Goal: Use online tool/utility: Utilize a website feature to perform a specific function

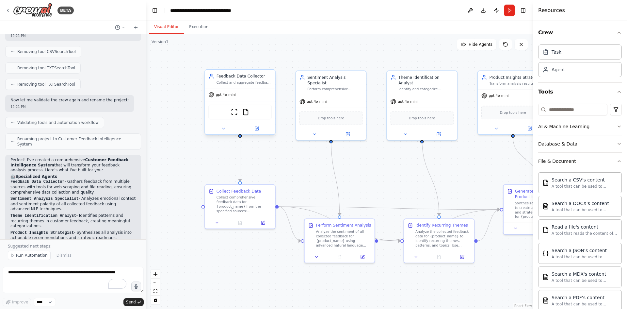
click at [251, 113] on div "ScrapeWebsiteTool FileReadTool" at bounding box center [239, 112] width 63 height 15
drag, startPoint x: 249, startPoint y: 96, endPoint x: 239, endPoint y: 97, distance: 10.2
click at [239, 97] on div "gpt-4o-mini" at bounding box center [235, 94] width 70 height 12
click at [197, 30] on button "Execution" at bounding box center [199, 27] width 30 height 14
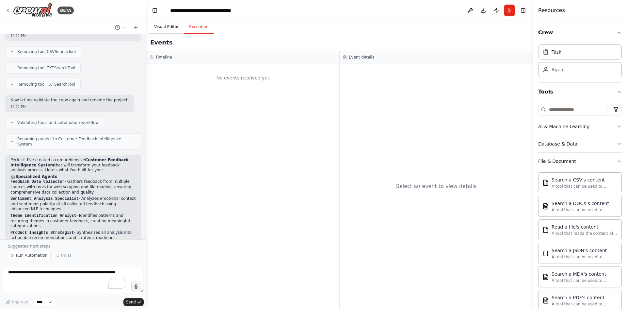
click at [172, 27] on button "Visual Editor" at bounding box center [166, 27] width 35 height 14
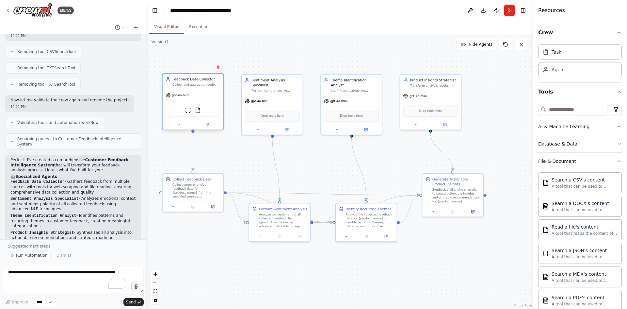
drag, startPoint x: 208, startPoint y: 118, endPoint x: 216, endPoint y: 118, distance: 7.8
click at [216, 118] on div "ScrapeWebsiteTool FileReadTool" at bounding box center [193, 110] width 61 height 19
click at [209, 126] on icon at bounding box center [207, 124] width 3 height 3
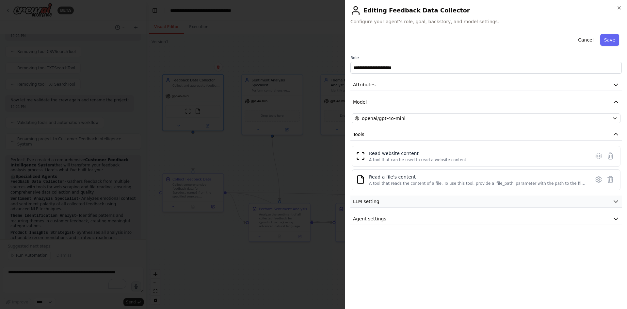
click at [459, 199] on button "LLM setting" at bounding box center [487, 201] width 272 height 12
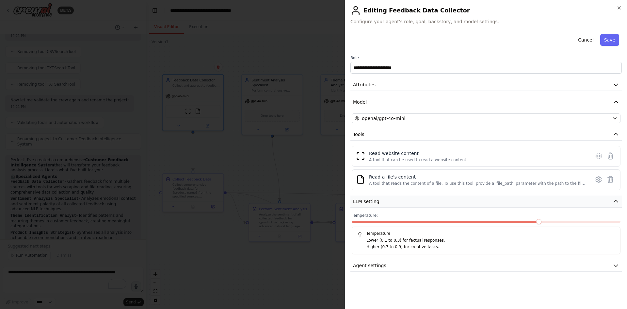
click at [459, 199] on button "LLM setting" at bounding box center [487, 201] width 272 height 12
click at [432, 220] on button "Agent settings" at bounding box center [487, 219] width 272 height 12
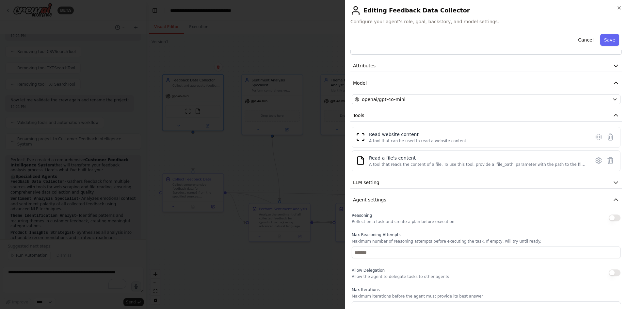
scroll to position [65, 0]
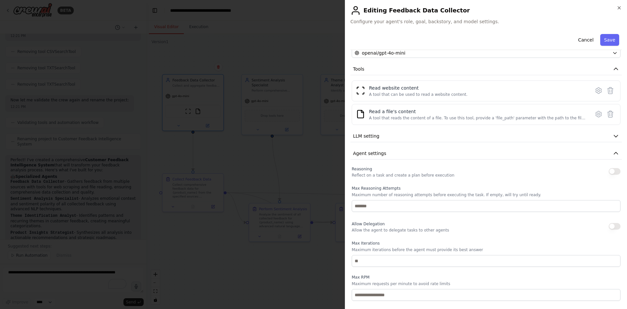
click at [370, 169] on span "Reasoning" at bounding box center [362, 169] width 20 height 5
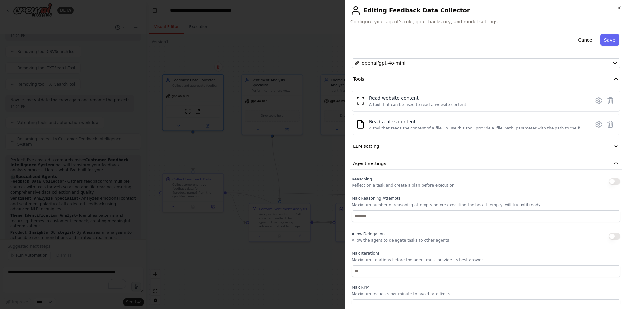
scroll to position [0, 0]
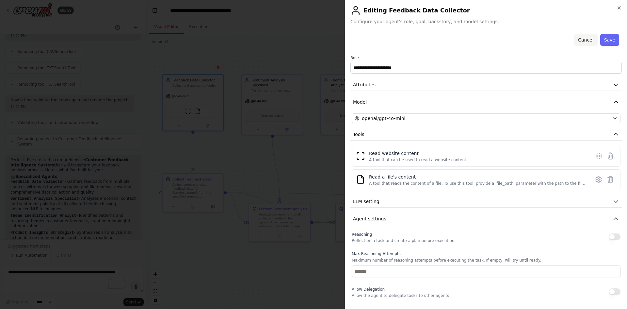
click at [580, 41] on button "Cancel" at bounding box center [585, 40] width 23 height 12
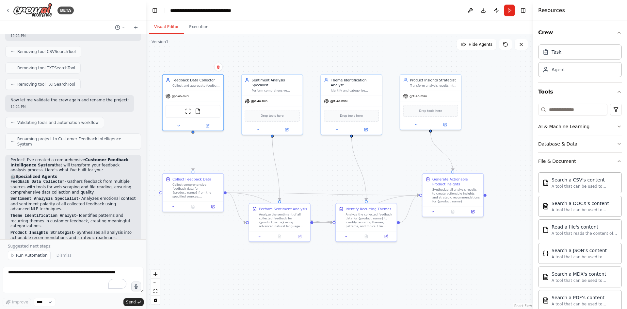
click at [463, 37] on div ".deletable-edge-delete-btn { width: 20px; height: 20px; border: 0px solid #ffff…" at bounding box center [339, 171] width 387 height 275
click at [563, 73] on div "Agent" at bounding box center [580, 69] width 84 height 15
click at [587, 70] on div "Agent" at bounding box center [580, 69] width 84 height 15
click at [569, 52] on div "Task" at bounding box center [580, 51] width 84 height 15
drag, startPoint x: 568, startPoint y: 52, endPoint x: 536, endPoint y: 55, distance: 32.2
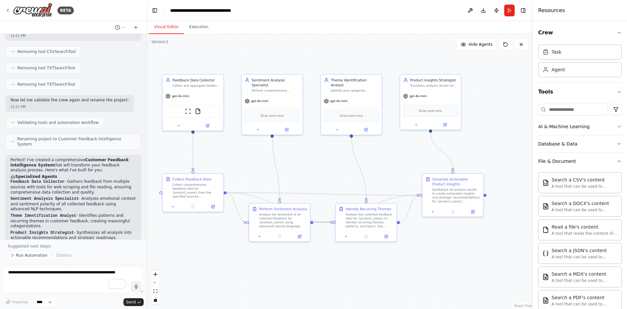
click at [537, 55] on div "Crew Task Agent Tools AI & Machine Learning Database & Data File & Document Sea…" at bounding box center [580, 165] width 94 height 288
click at [557, 71] on div "Agent" at bounding box center [558, 69] width 13 height 7
click at [549, 50] on icon at bounding box center [546, 51] width 7 height 7
click at [579, 93] on button "Tools" at bounding box center [580, 92] width 84 height 18
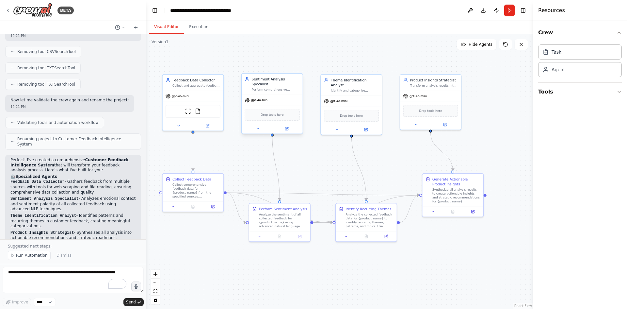
click at [277, 106] on div "Drop tools here" at bounding box center [272, 115] width 61 height 18
click at [224, 189] on div ".deletable-edge-delete-btn { width: 20px; height: 20px; border: 0px solid #ffff…" at bounding box center [339, 171] width 387 height 275
click at [212, 190] on div "Collect comprehensive feedback data for {product_name} from the specified sourc…" at bounding box center [197, 190] width 48 height 16
click at [193, 202] on div at bounding box center [193, 205] width 61 height 10
click at [260, 218] on div "Perform Sentiment Analysis Analyze the sentiment of all collected feedback for …" at bounding box center [282, 221] width 55 height 22
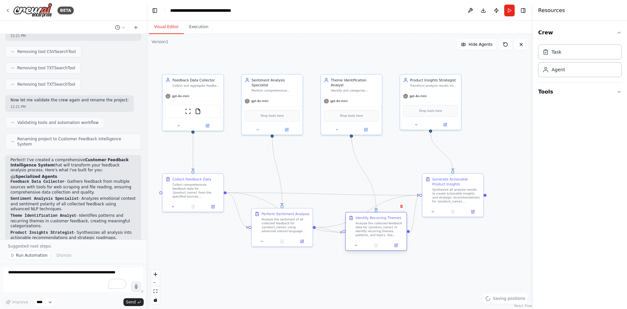
drag, startPoint x: 361, startPoint y: 224, endPoint x: 370, endPoint y: 234, distance: 12.9
click at [370, 234] on div "Analyze the collected feedback data for {product_name} to identify recurring th…" at bounding box center [380, 229] width 48 height 16
click at [275, 112] on span "Drop tools here" at bounding box center [272, 114] width 23 height 5
click at [549, 88] on button "Tools" at bounding box center [580, 92] width 84 height 18
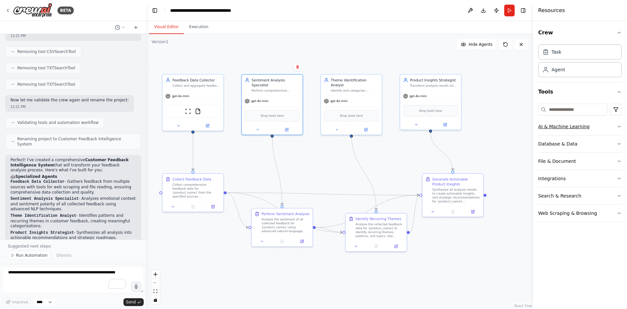
click at [555, 129] on div "AI & Machine Learning" at bounding box center [563, 126] width 51 height 7
